Goal: Transaction & Acquisition: Purchase product/service

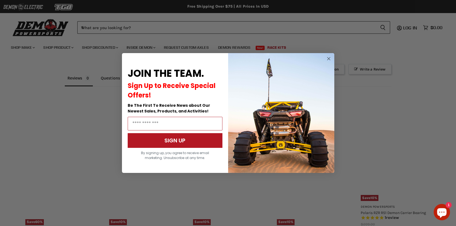
scroll to position [348, 0]
